Goal: Check status: Check status

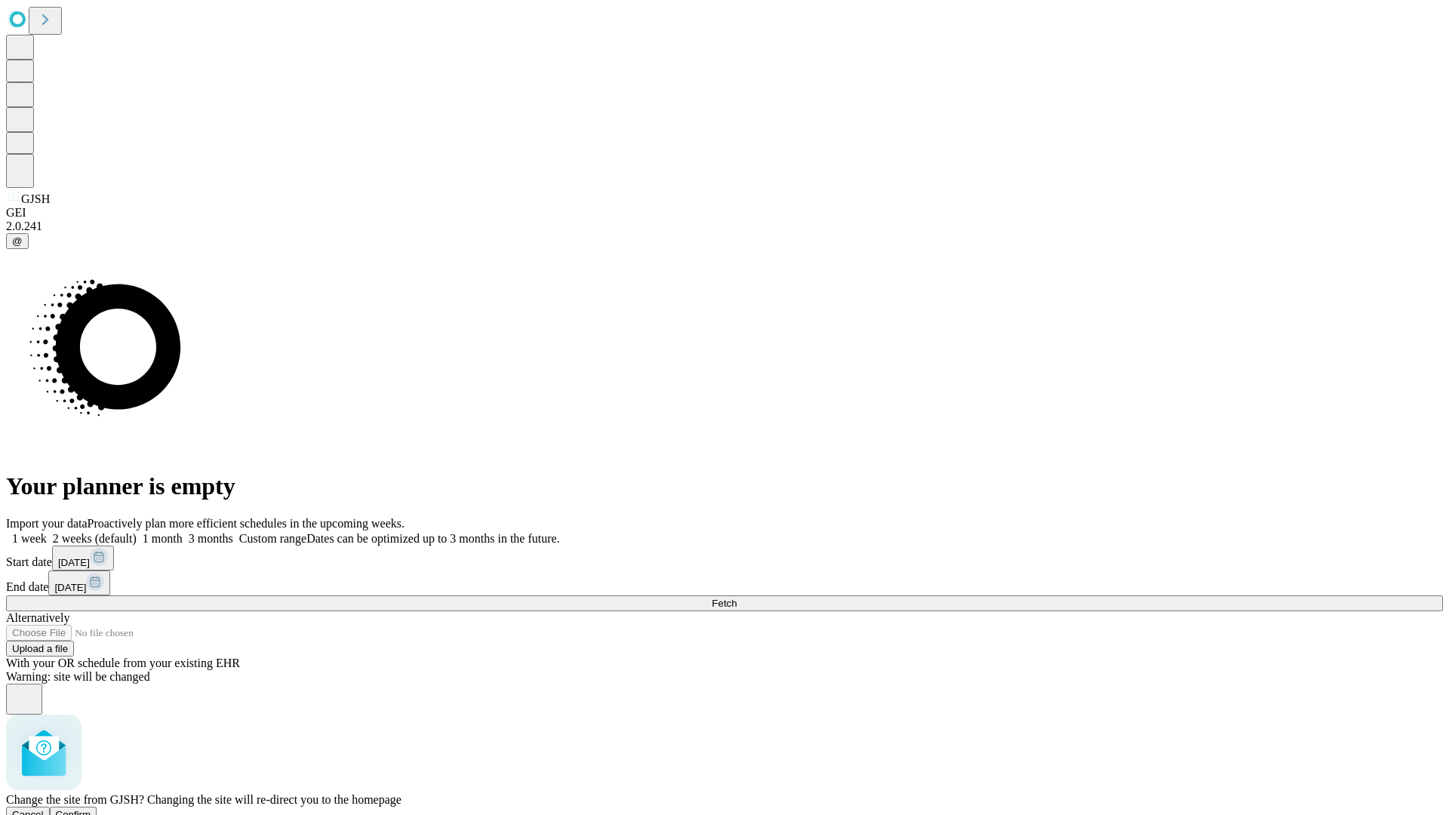
click at [91, 809] on span "Confirm" at bounding box center [73, 814] width 35 height 11
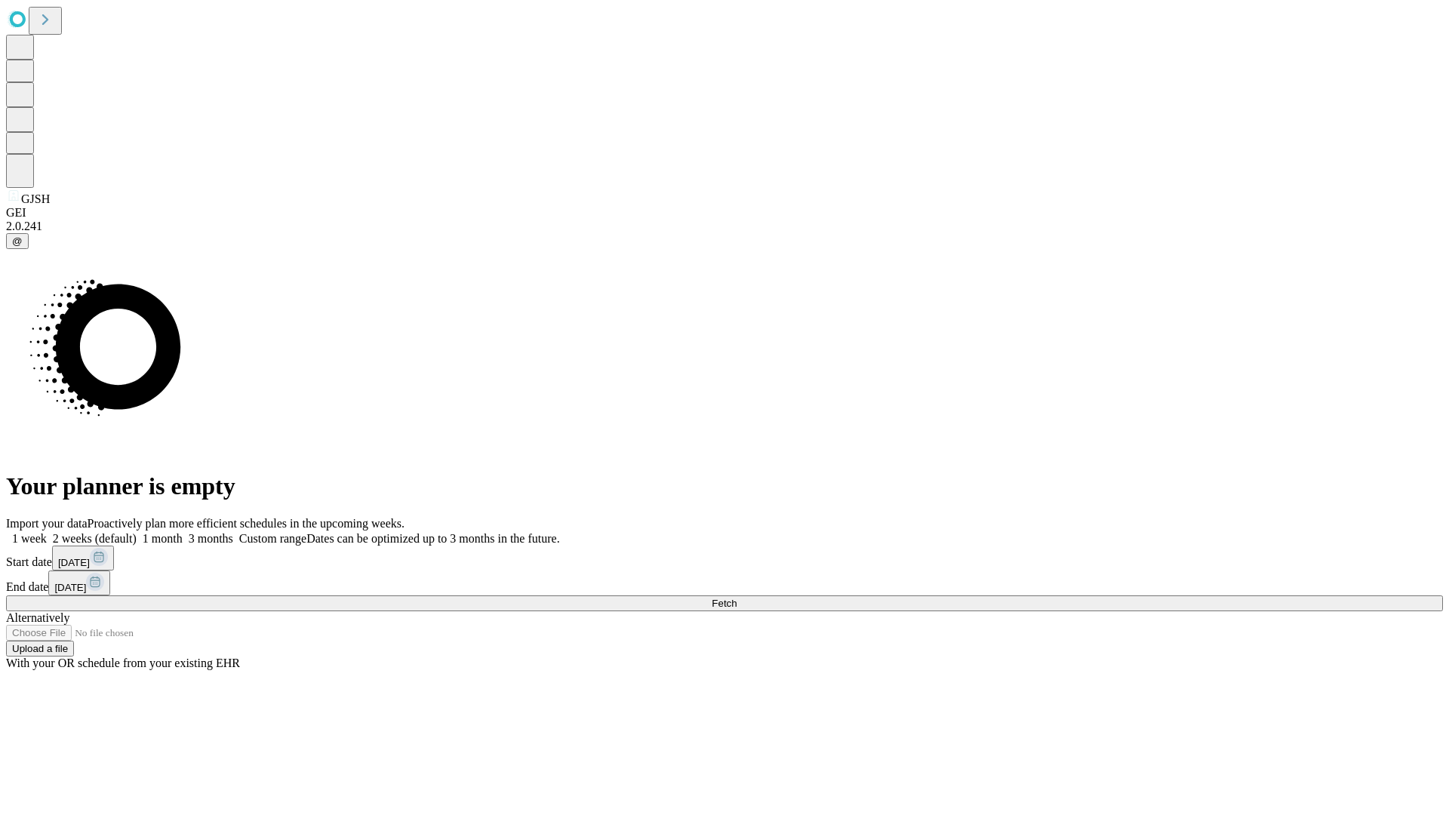
click at [183, 532] on label "1 month" at bounding box center [160, 538] width 46 height 13
click at [736, 598] on span "Fetch" at bounding box center [724, 603] width 25 height 11
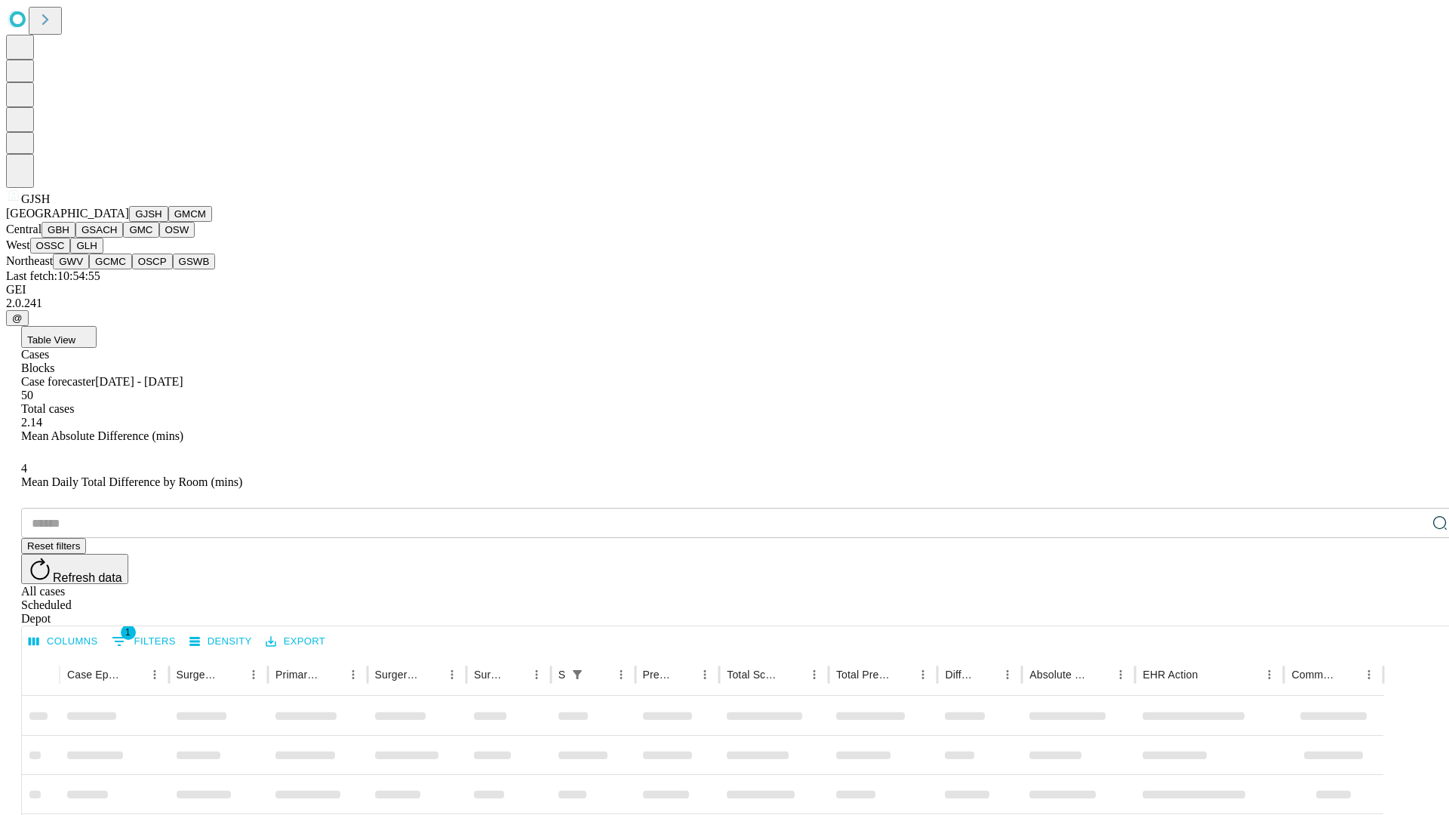
click at [168, 222] on button "GMCM" at bounding box center [190, 214] width 44 height 16
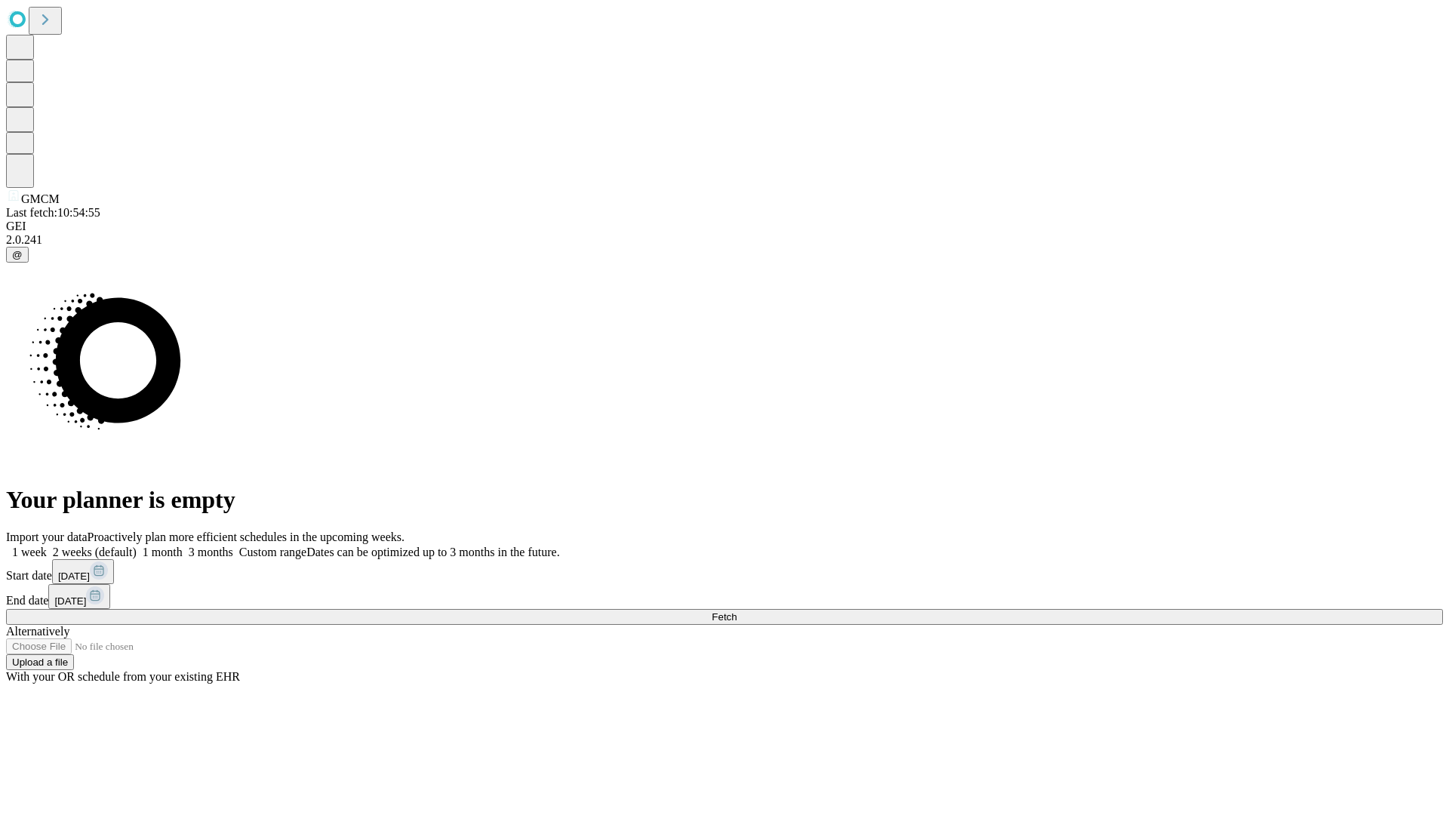
click at [183, 546] on label "1 month" at bounding box center [160, 552] width 46 height 13
click at [736, 611] on span "Fetch" at bounding box center [724, 616] width 25 height 11
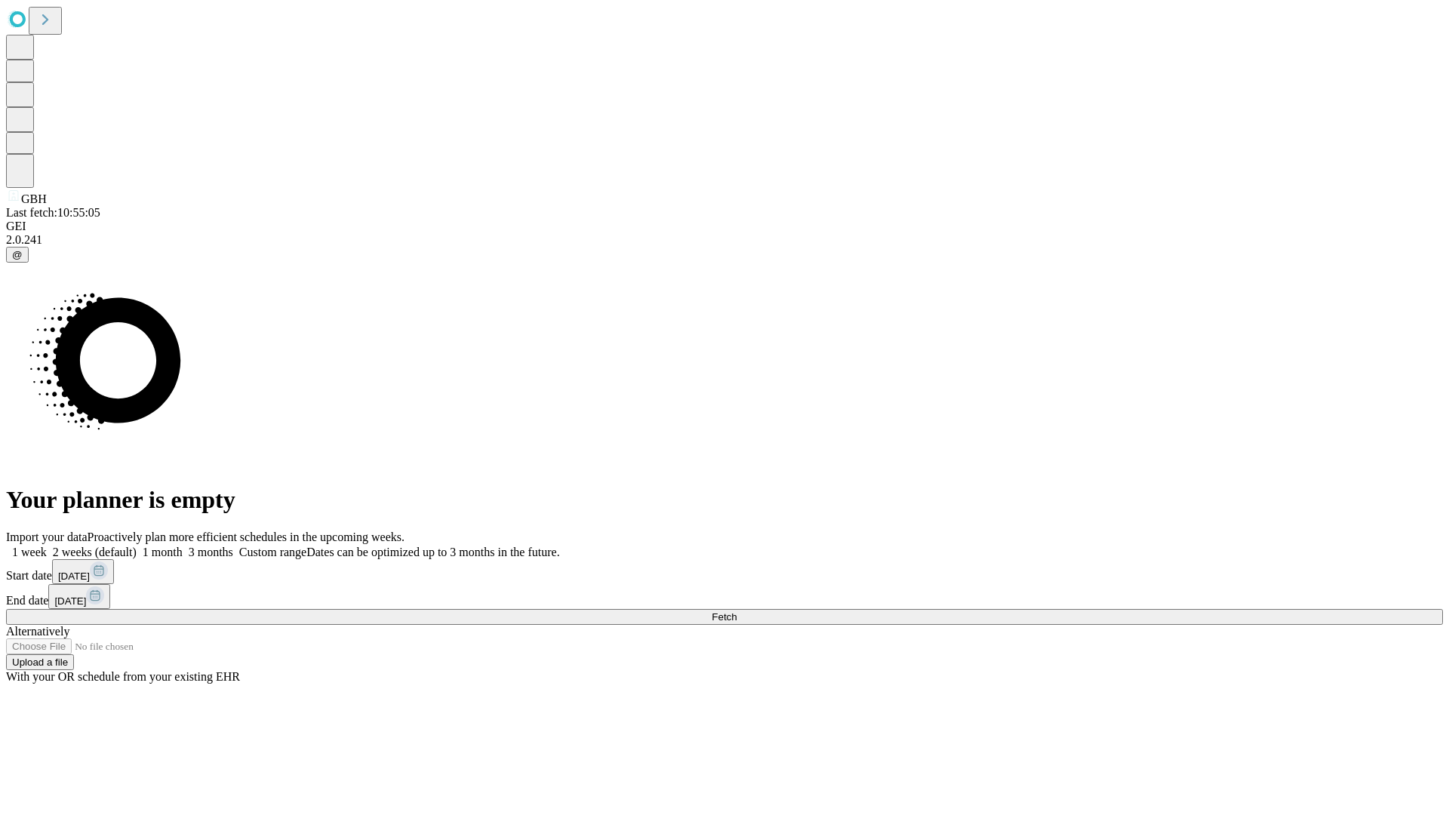
click at [183, 546] on label "1 month" at bounding box center [160, 552] width 46 height 13
click at [736, 611] on span "Fetch" at bounding box center [724, 616] width 25 height 11
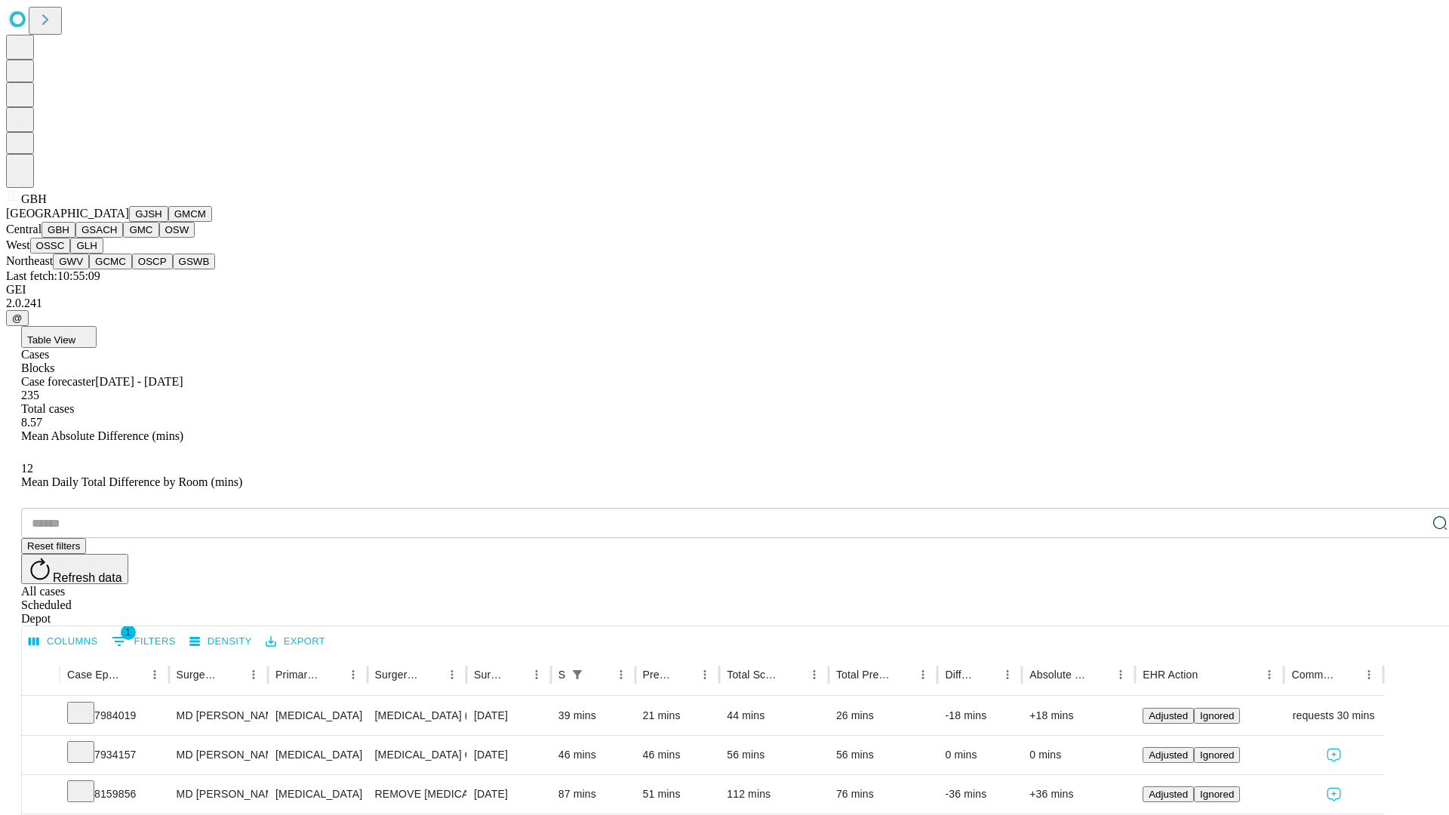
click at [117, 238] on button "GSACH" at bounding box center [99, 230] width 48 height 16
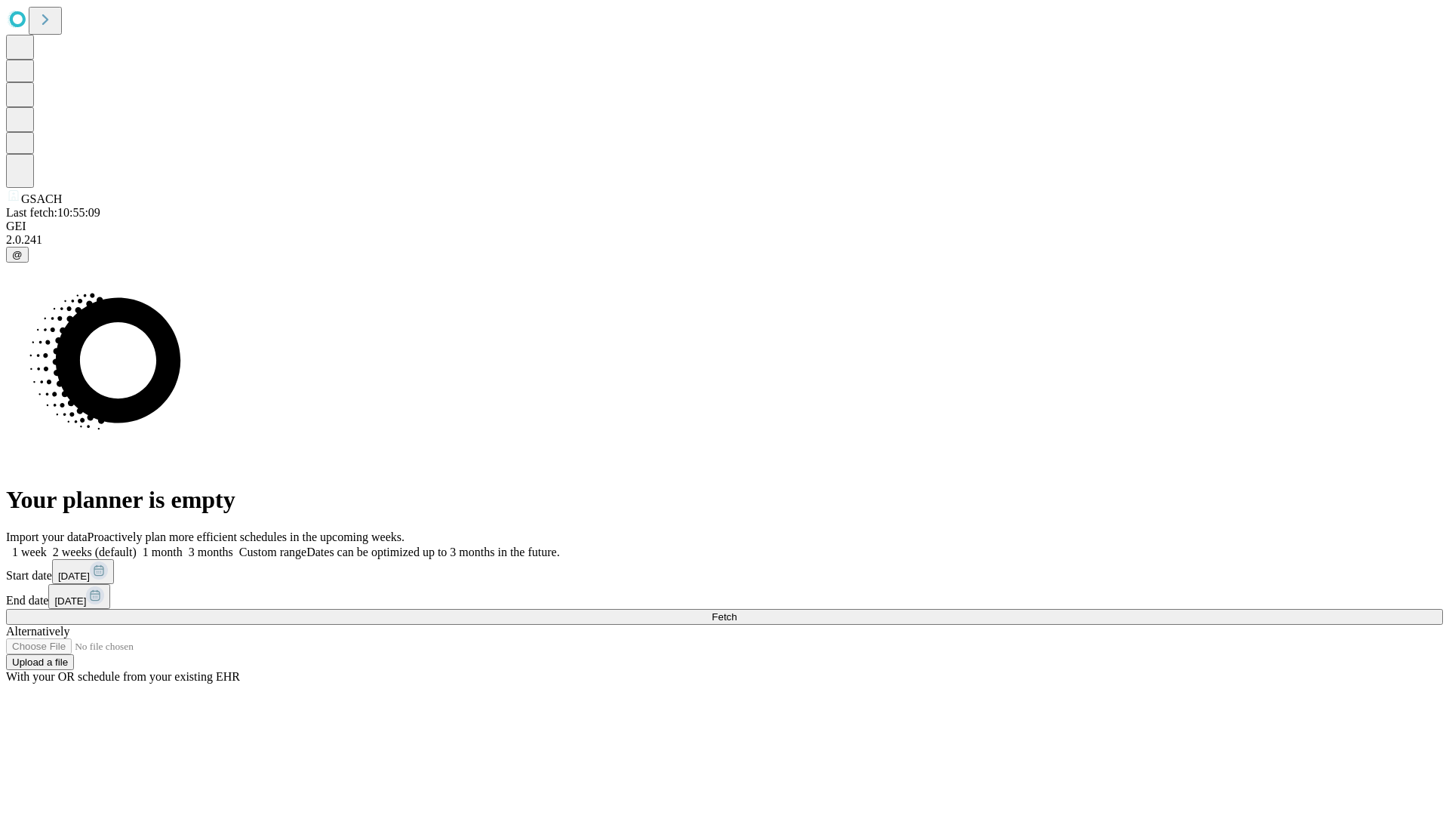
click at [183, 546] on label "1 month" at bounding box center [160, 552] width 46 height 13
click at [736, 611] on span "Fetch" at bounding box center [724, 616] width 25 height 11
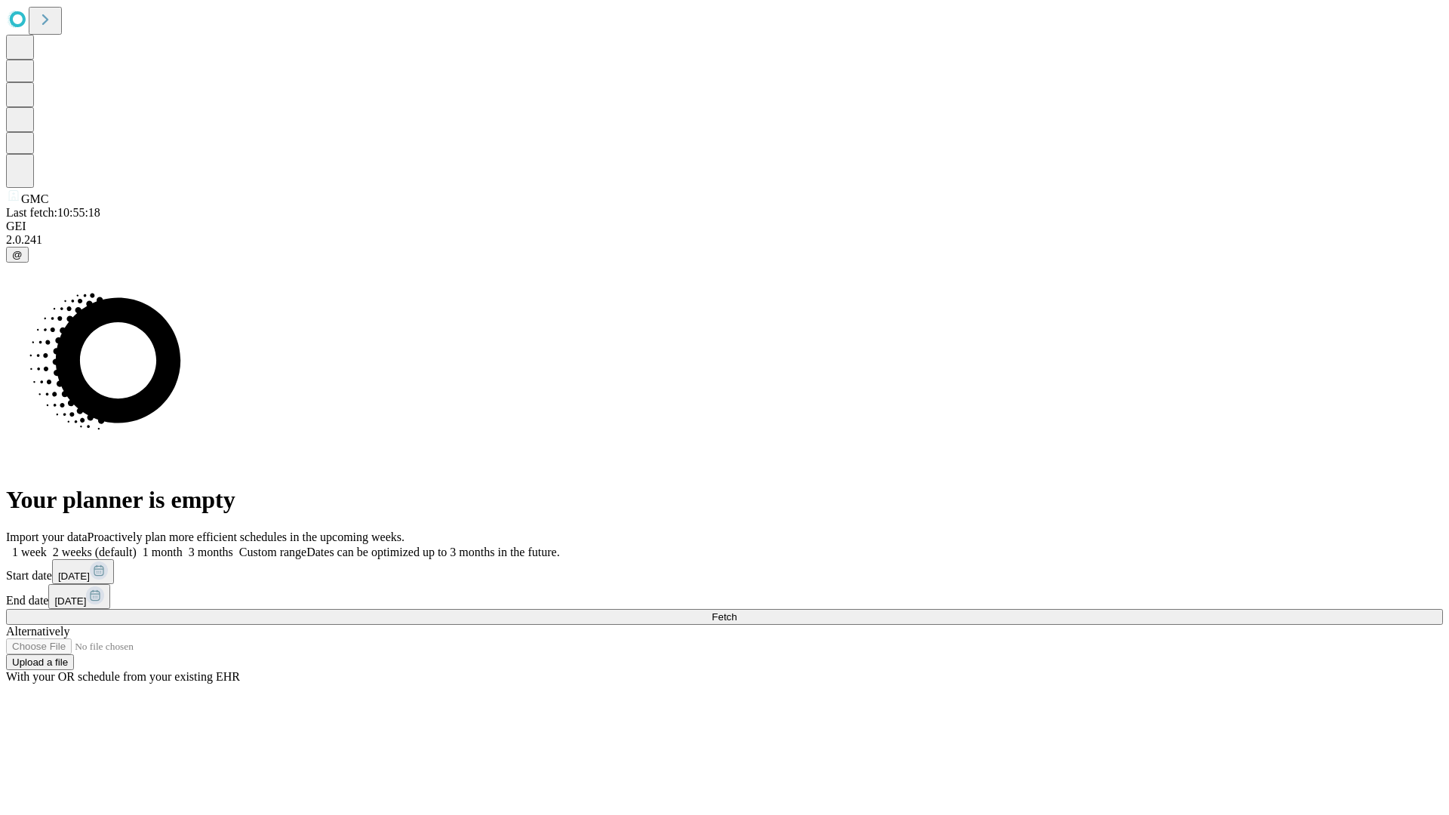
click at [183, 546] on label "1 month" at bounding box center [160, 552] width 46 height 13
click at [736, 611] on span "Fetch" at bounding box center [724, 616] width 25 height 11
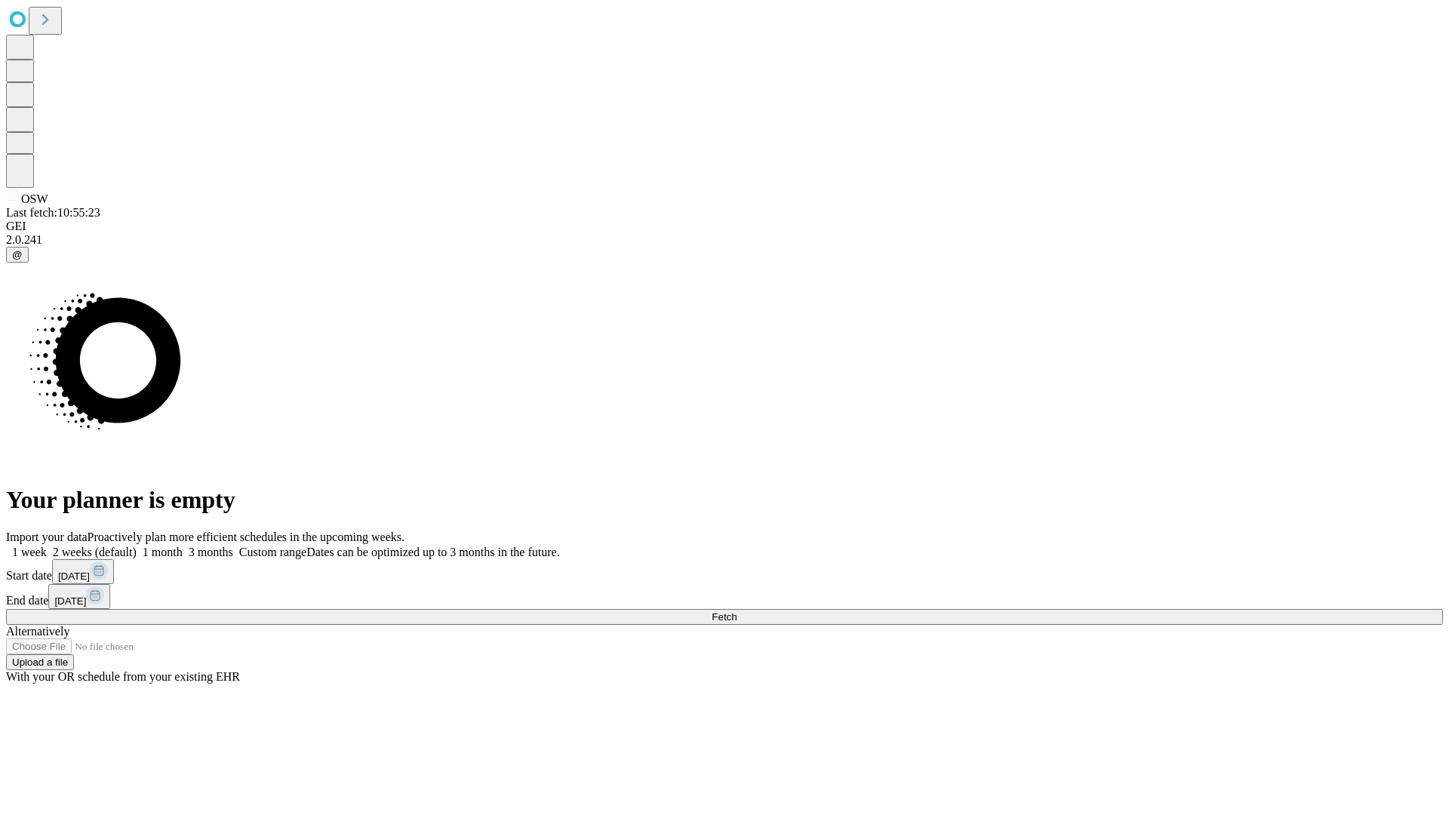
click at [183, 546] on label "1 month" at bounding box center [160, 552] width 46 height 13
click at [736, 611] on span "Fetch" at bounding box center [724, 616] width 25 height 11
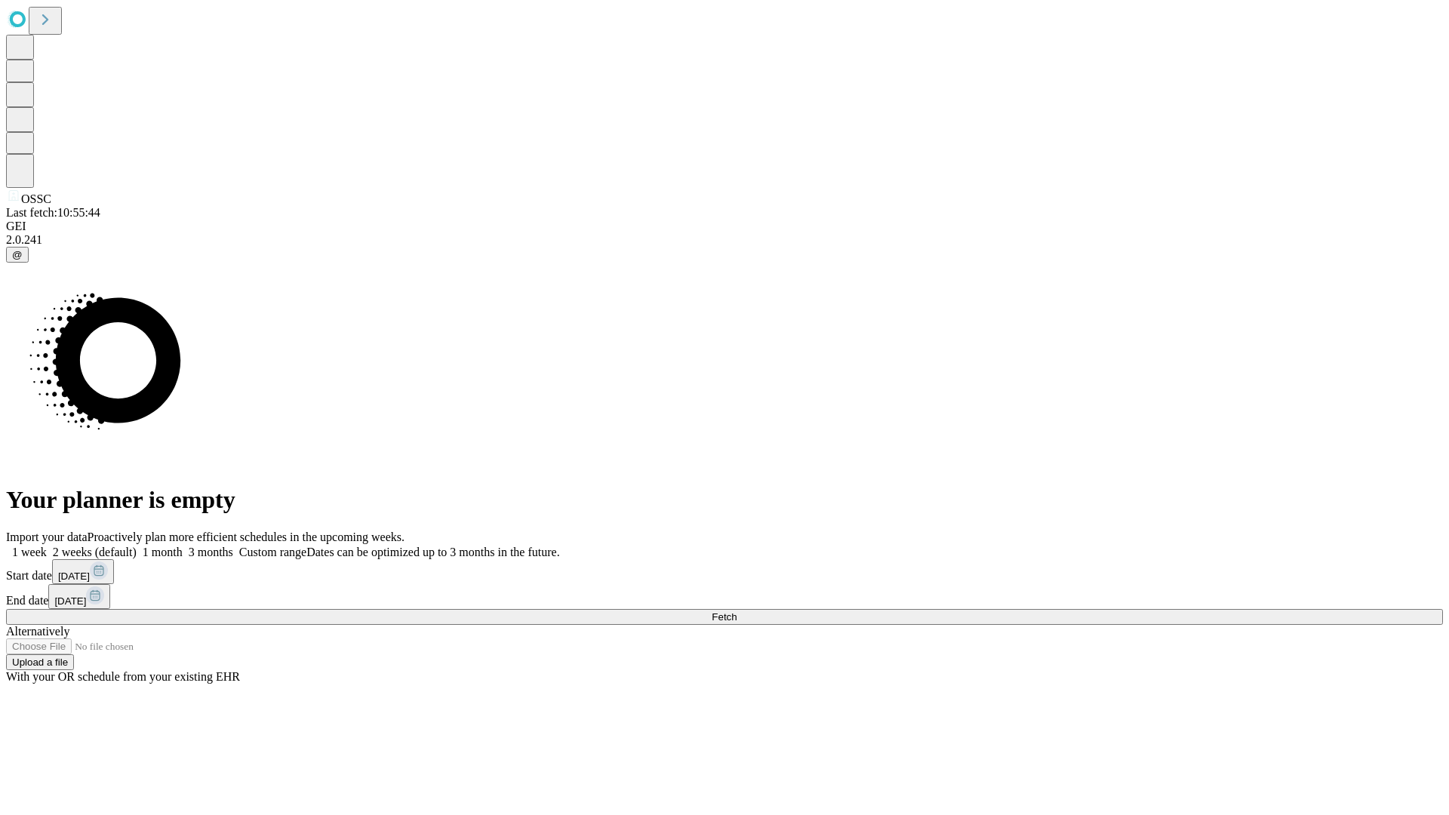
click at [183, 546] on label "1 month" at bounding box center [160, 552] width 46 height 13
click at [736, 611] on span "Fetch" at bounding box center [724, 616] width 25 height 11
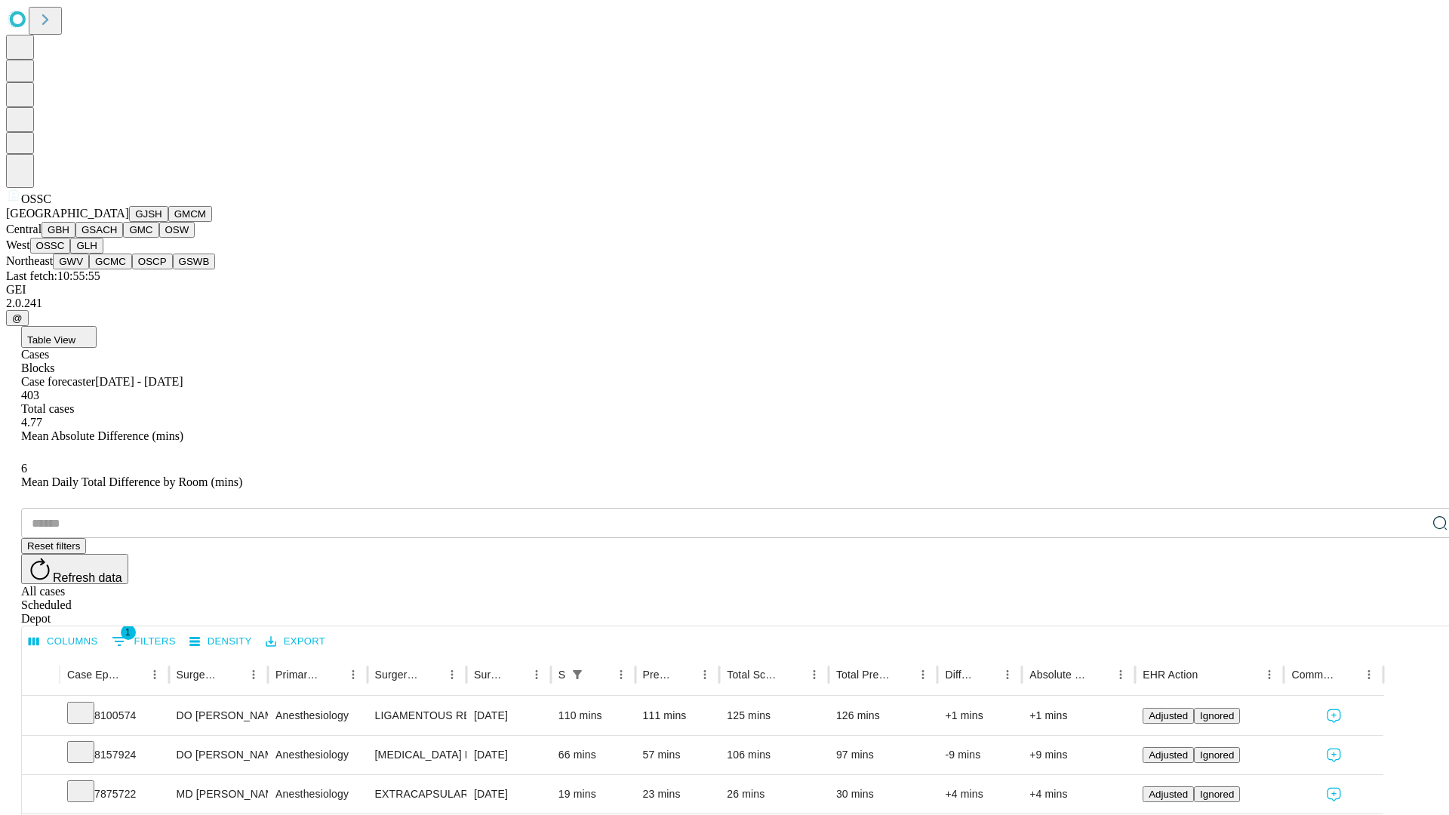
click at [103, 254] on button "GLH" at bounding box center [86, 246] width 32 height 16
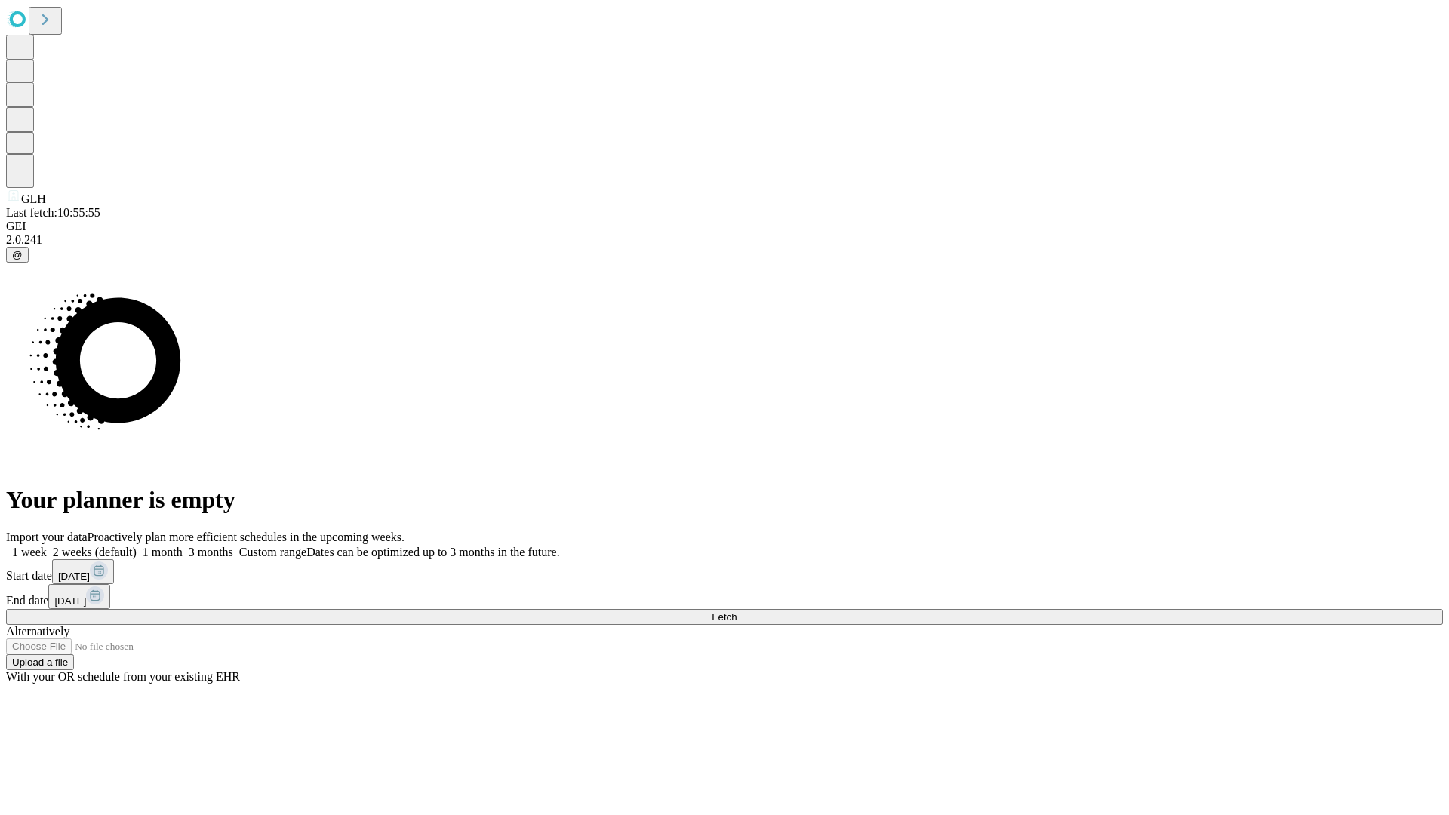
click at [183, 546] on label "1 month" at bounding box center [160, 552] width 46 height 13
click at [736, 611] on span "Fetch" at bounding box center [724, 616] width 25 height 11
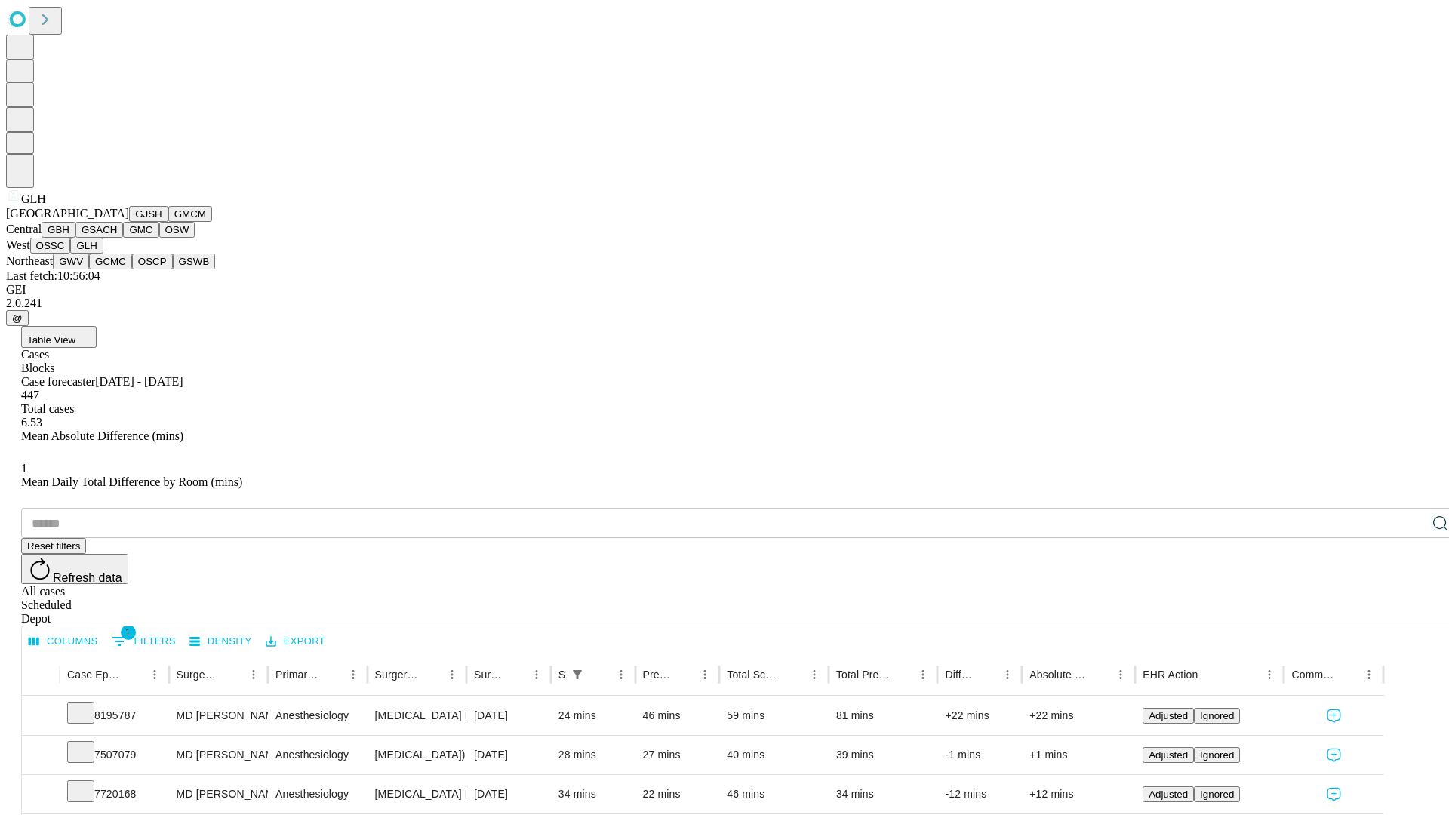
click at [89, 269] on button "GWV" at bounding box center [71, 262] width 36 height 16
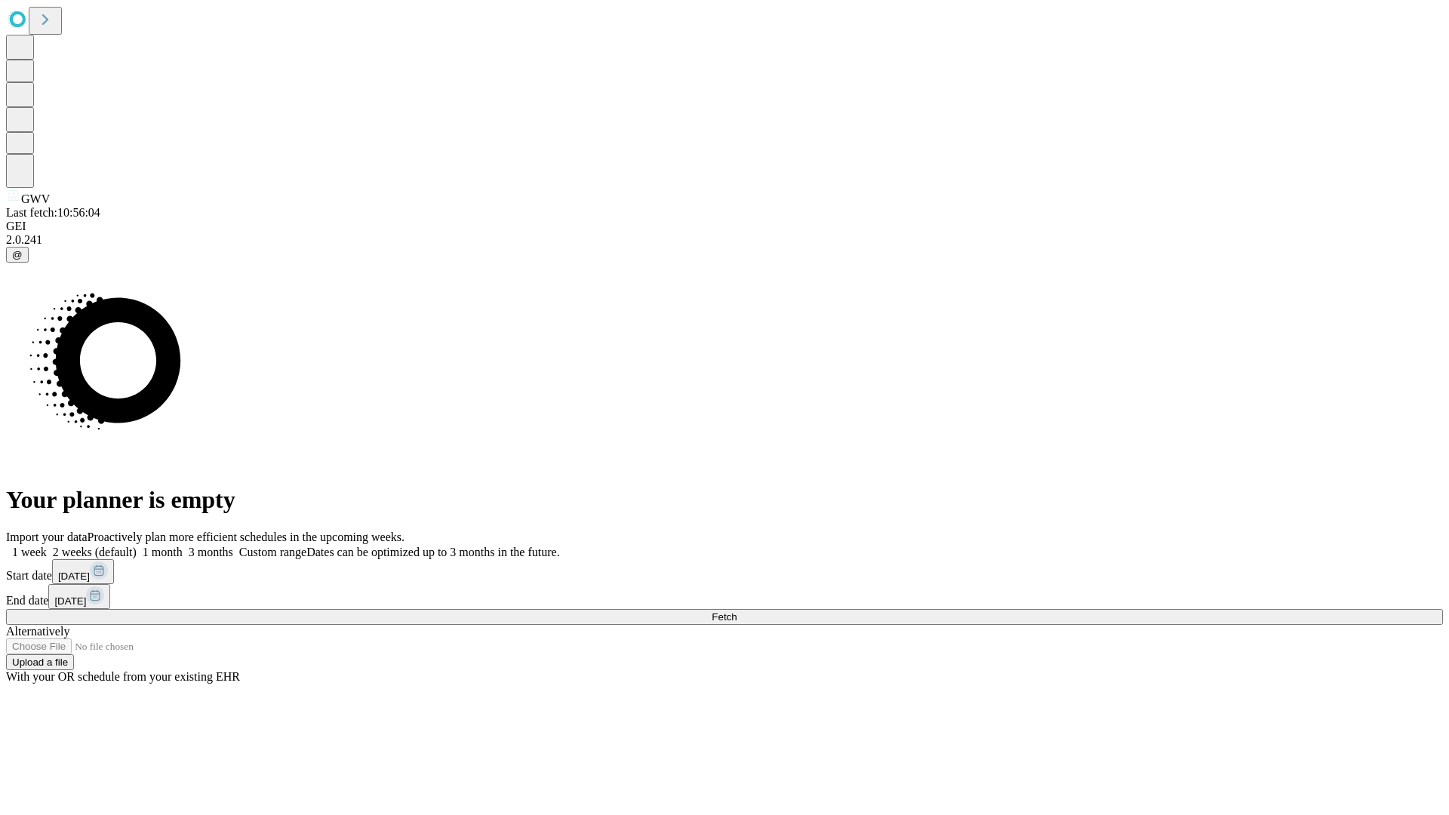
click at [183, 546] on label "1 month" at bounding box center [160, 552] width 46 height 13
click at [736, 611] on span "Fetch" at bounding box center [724, 616] width 25 height 11
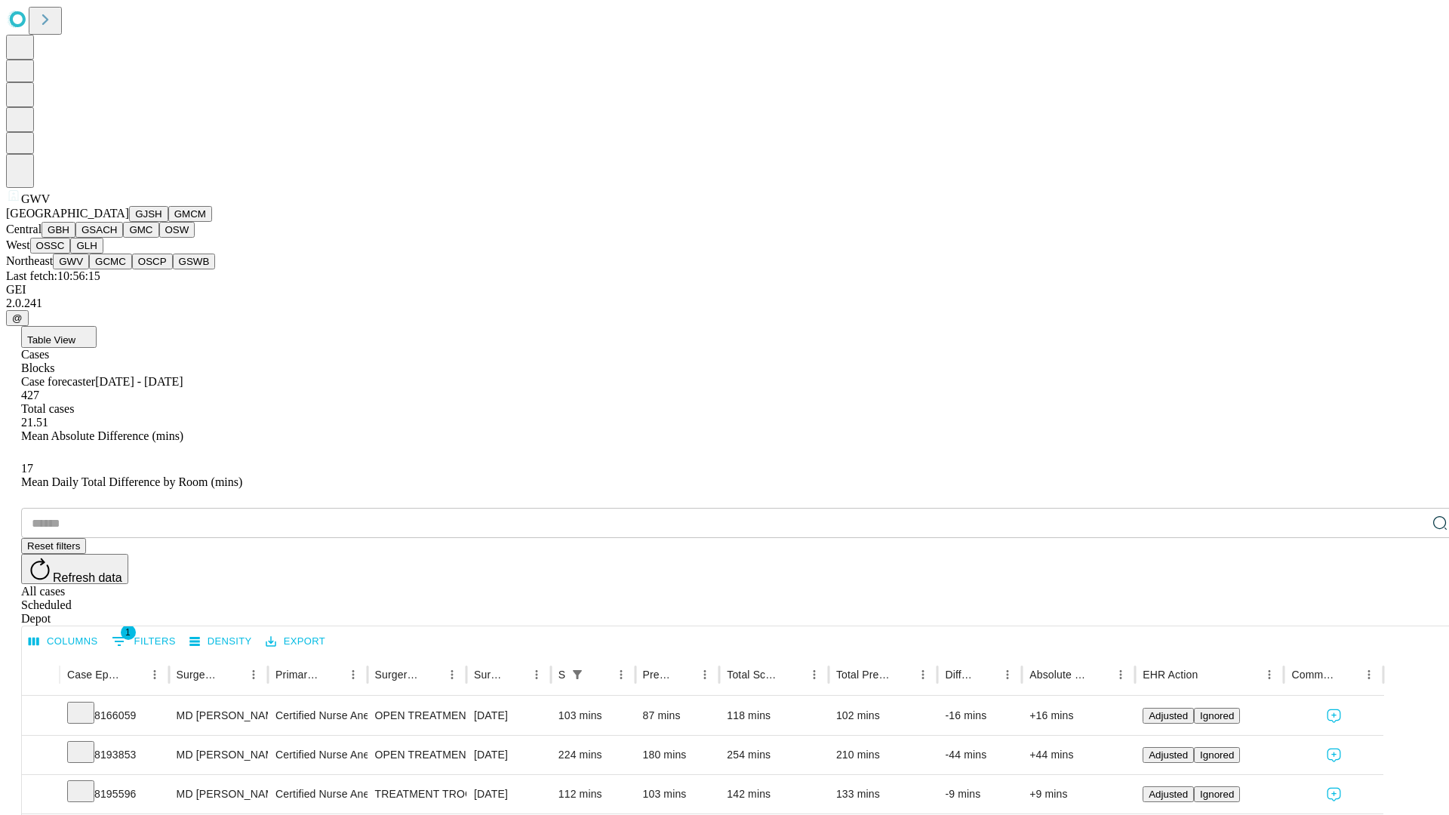
click at [117, 269] on button "GCMC" at bounding box center [110, 262] width 43 height 16
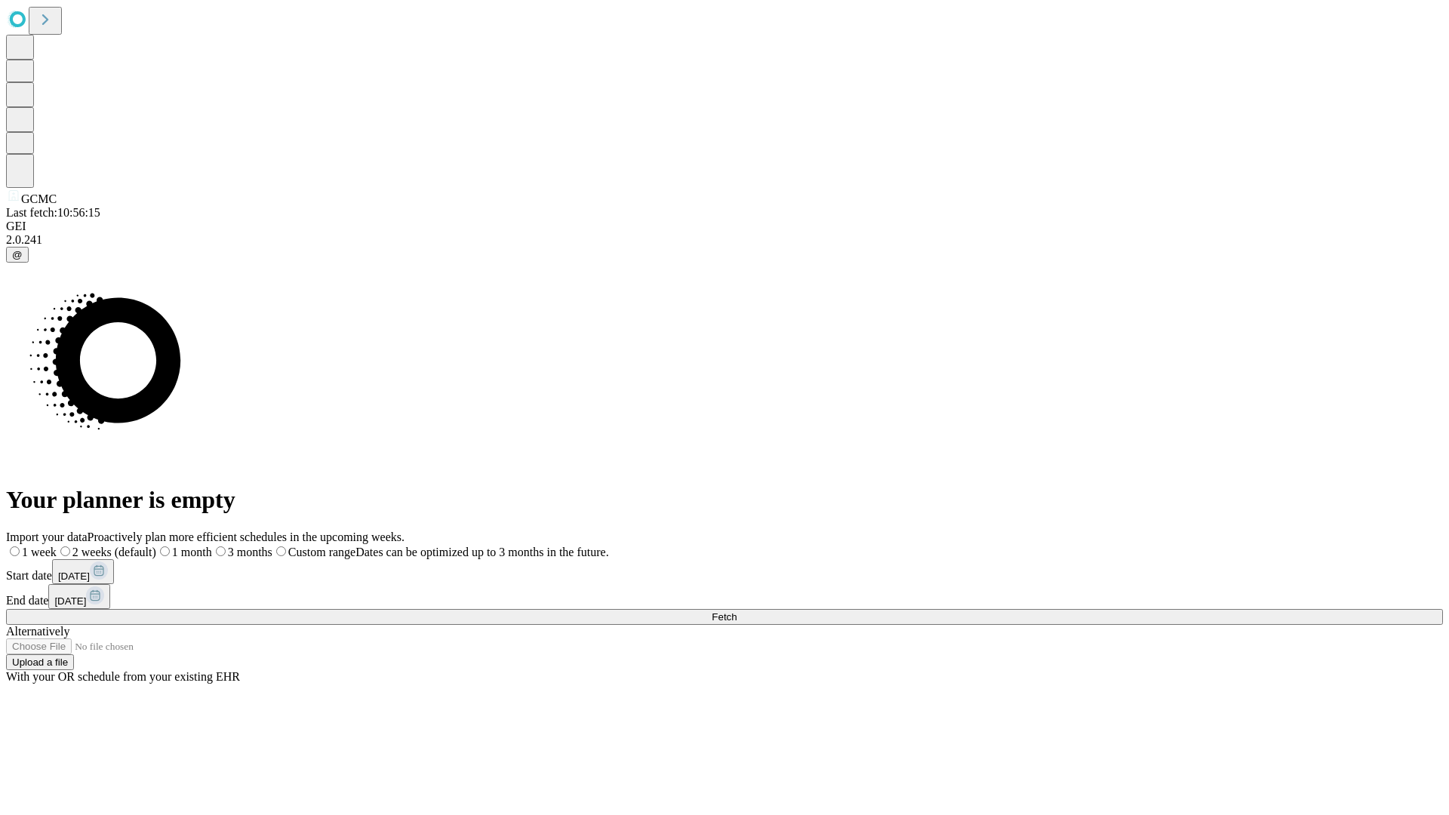
click at [736, 611] on span "Fetch" at bounding box center [724, 616] width 25 height 11
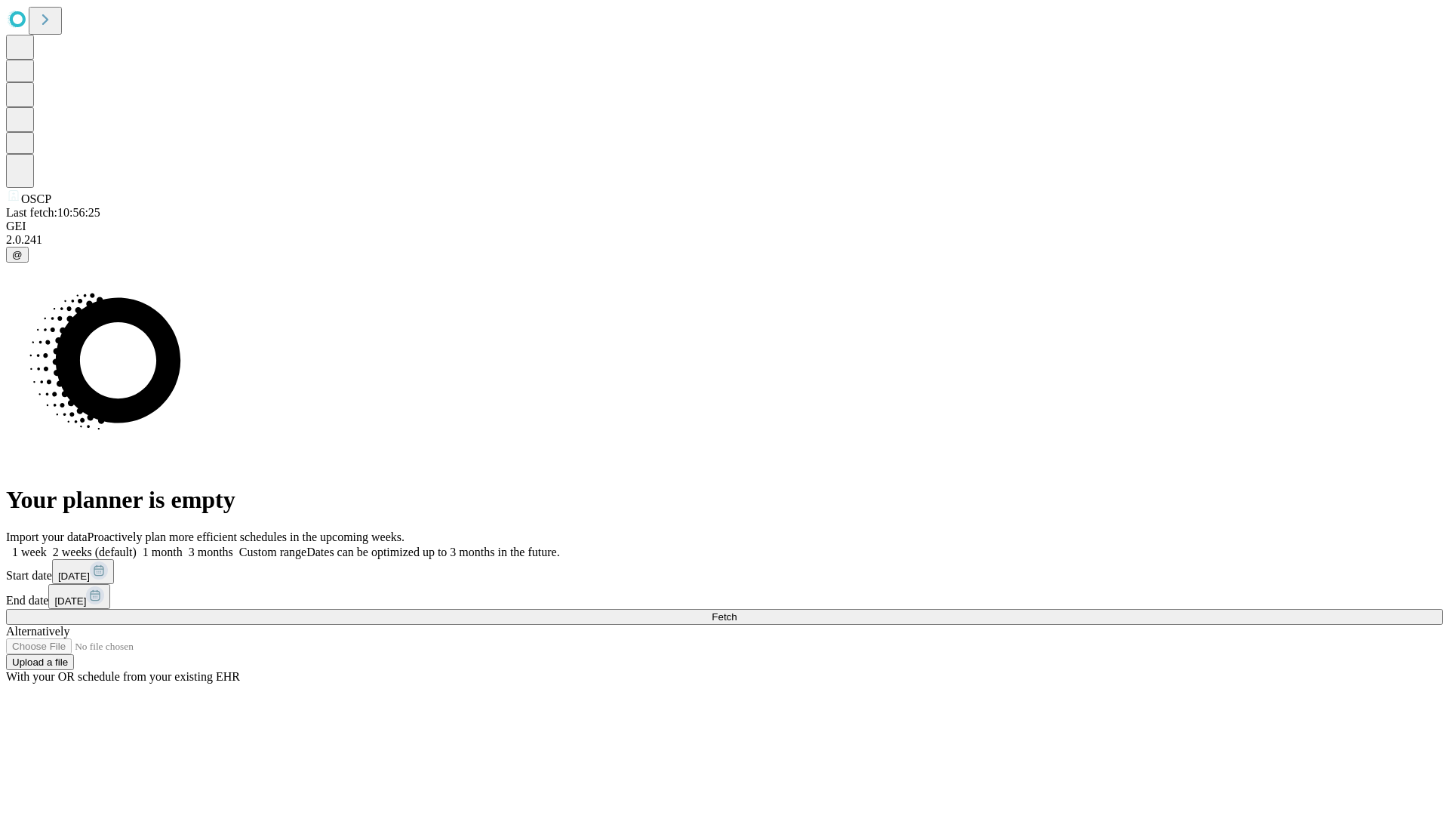
click at [183, 546] on label "1 month" at bounding box center [160, 552] width 46 height 13
click at [736, 611] on span "Fetch" at bounding box center [724, 616] width 25 height 11
